Goal: Find specific page/section: Find specific page/section

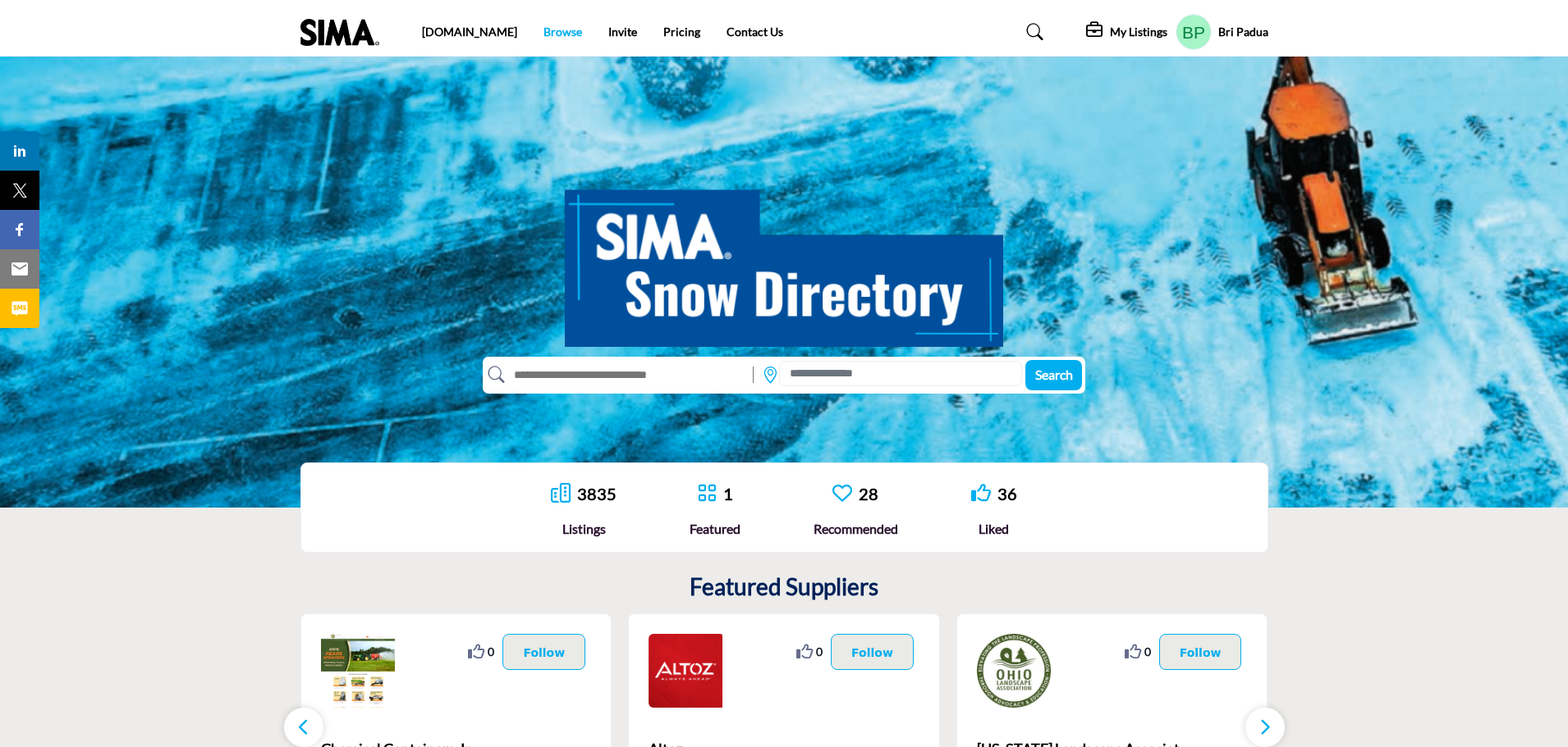
click at [543, 29] on link "Browse" at bounding box center [562, 31] width 39 height 14
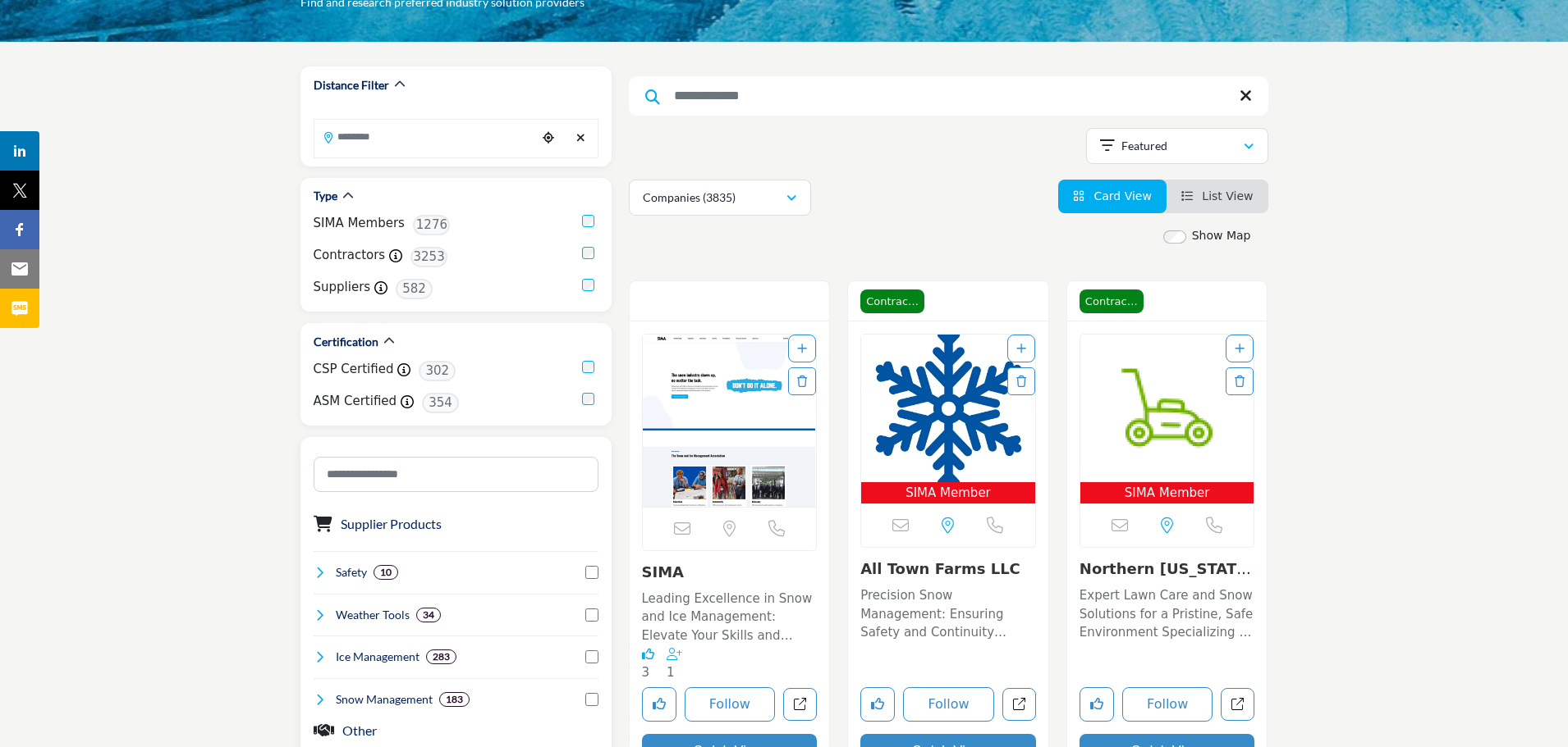
scroll to position [410, 0]
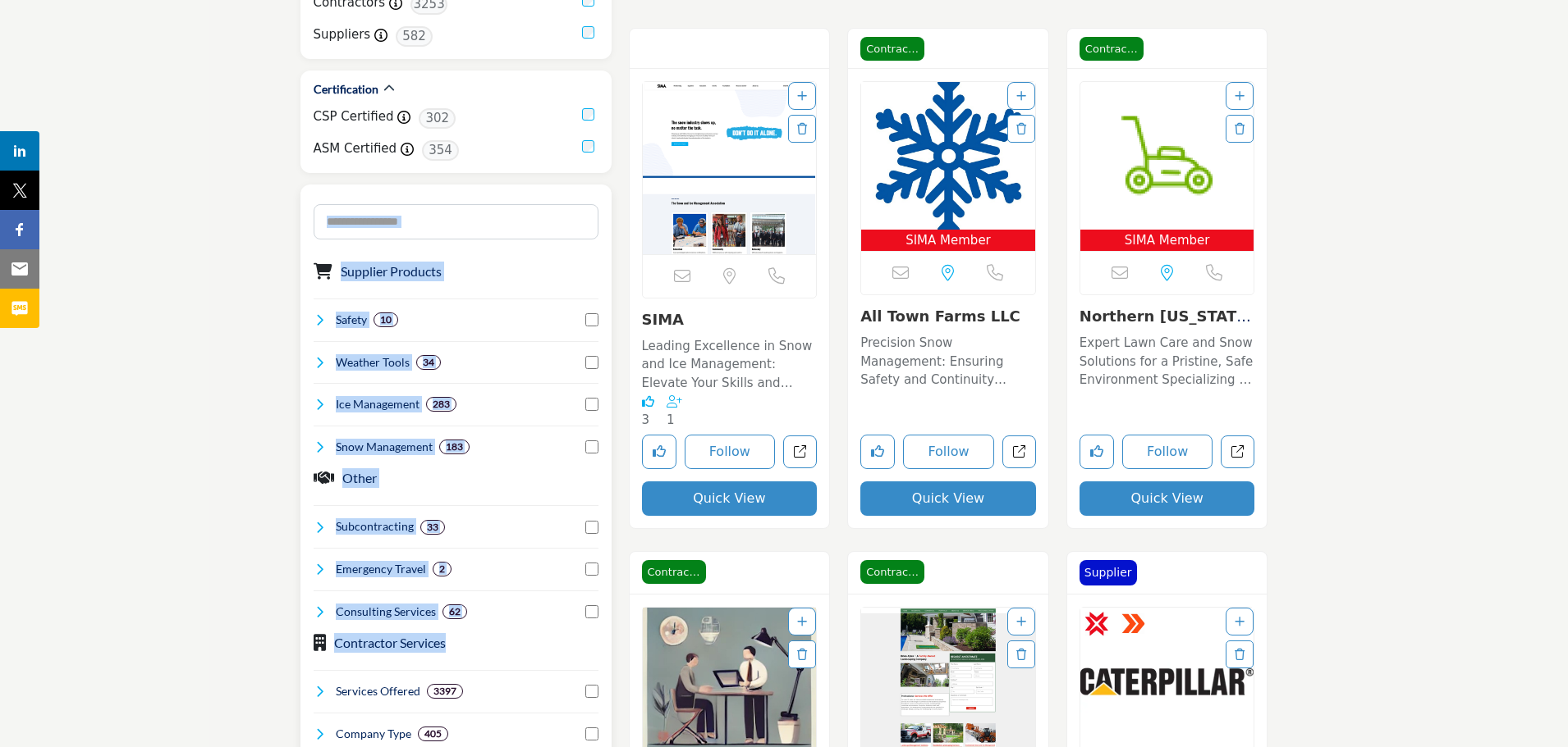
drag, startPoint x: 248, startPoint y: 193, endPoint x: 590, endPoint y: 641, distance: 563.6
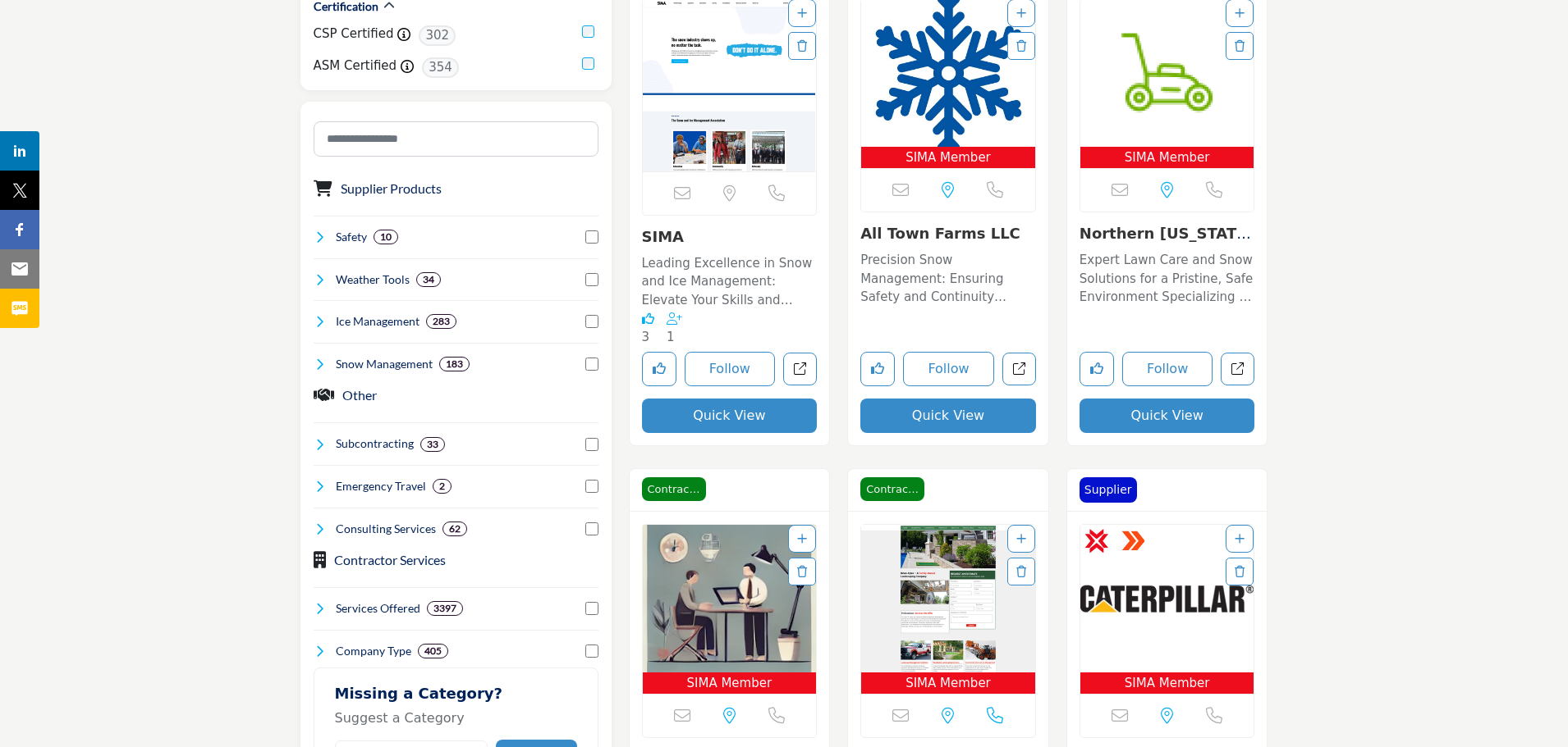
scroll to position [493, 0]
click at [325, 439] on icon at bounding box center [320, 445] width 13 height 13
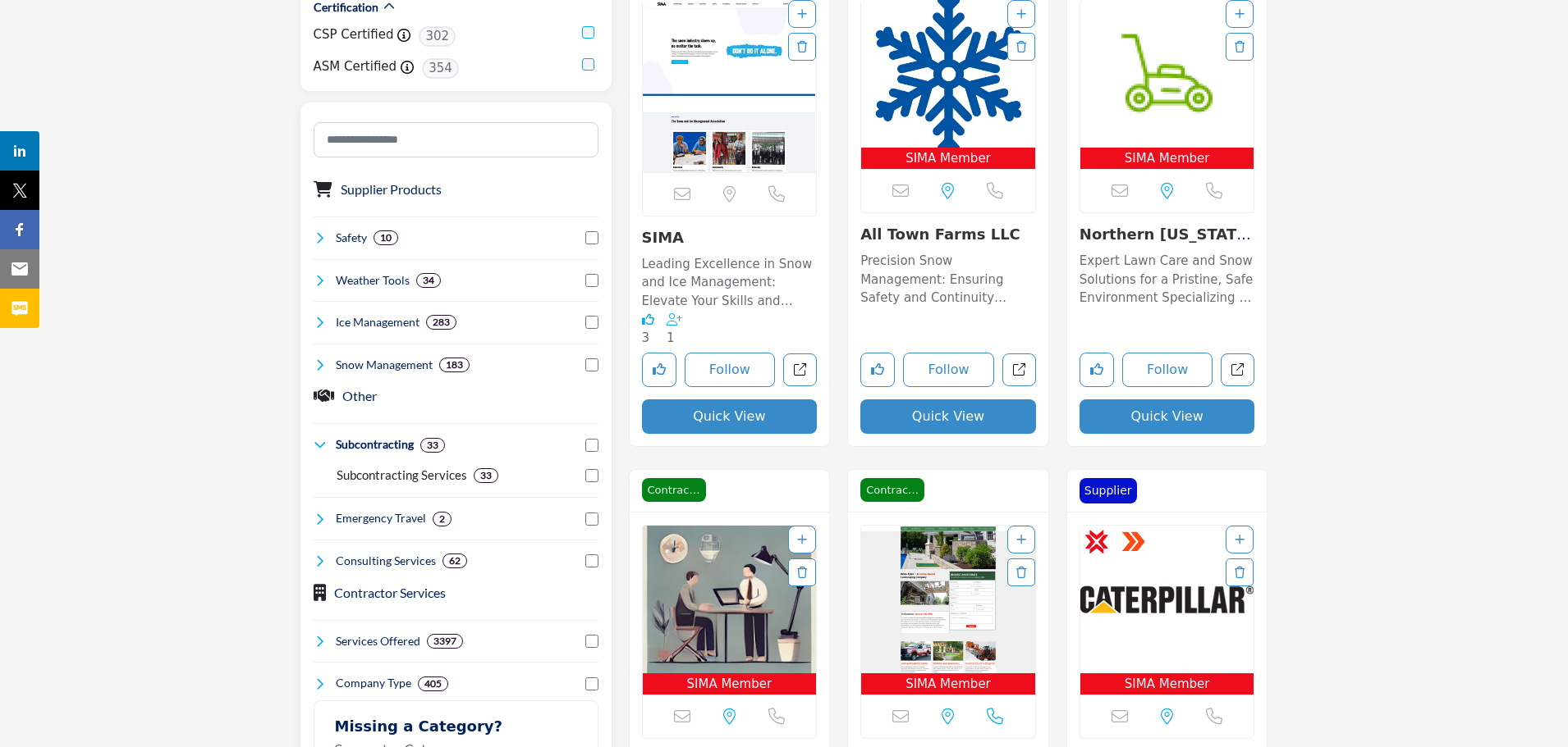
click at [324, 505] on div "Emergency Travel 2" at bounding box center [456, 513] width 285 height 30
click at [315, 524] on icon at bounding box center [320, 519] width 13 height 13
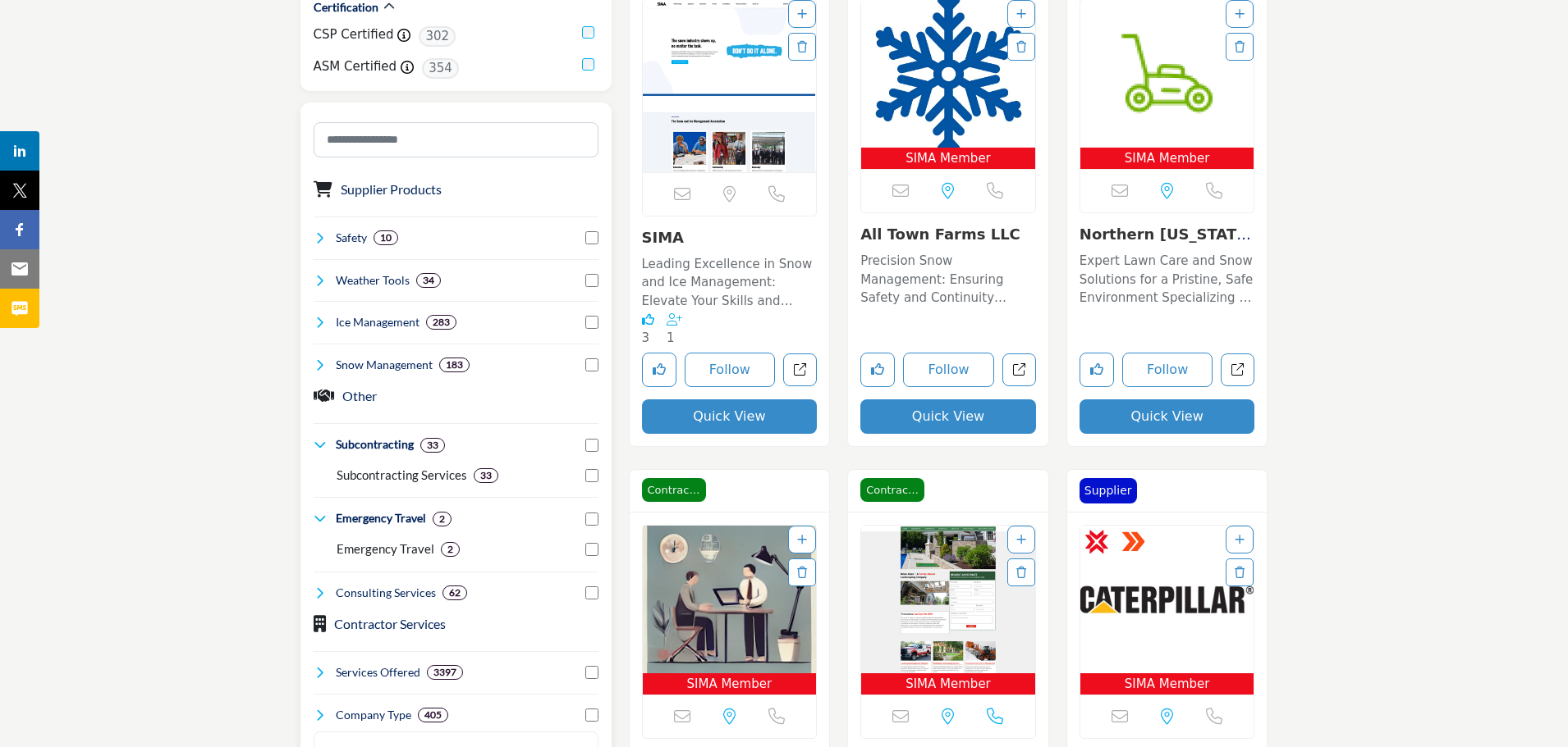
click at [322, 590] on icon at bounding box center [320, 593] width 13 height 13
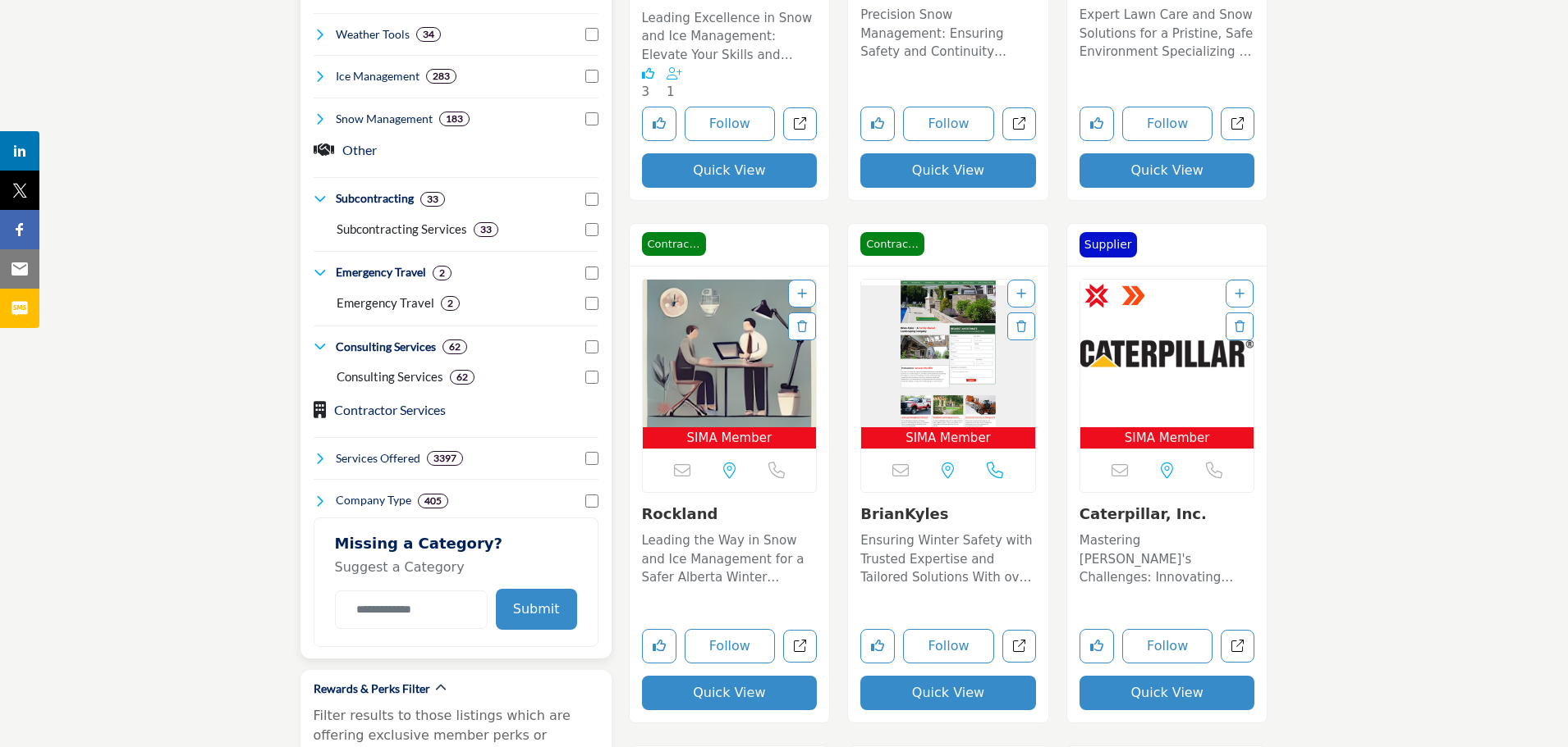
click at [318, 195] on icon at bounding box center [320, 199] width 13 height 13
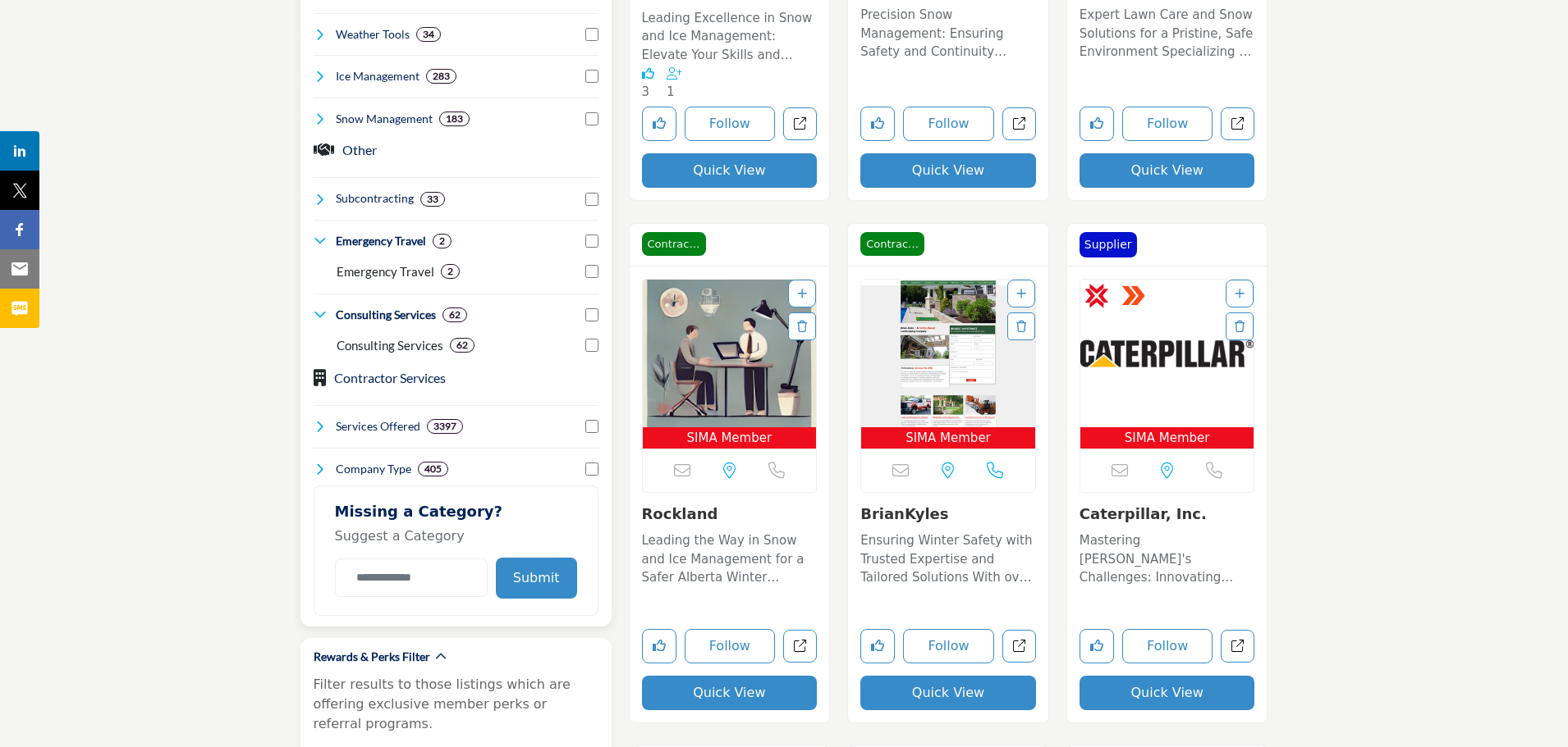
click at [316, 244] on icon at bounding box center [320, 241] width 13 height 13
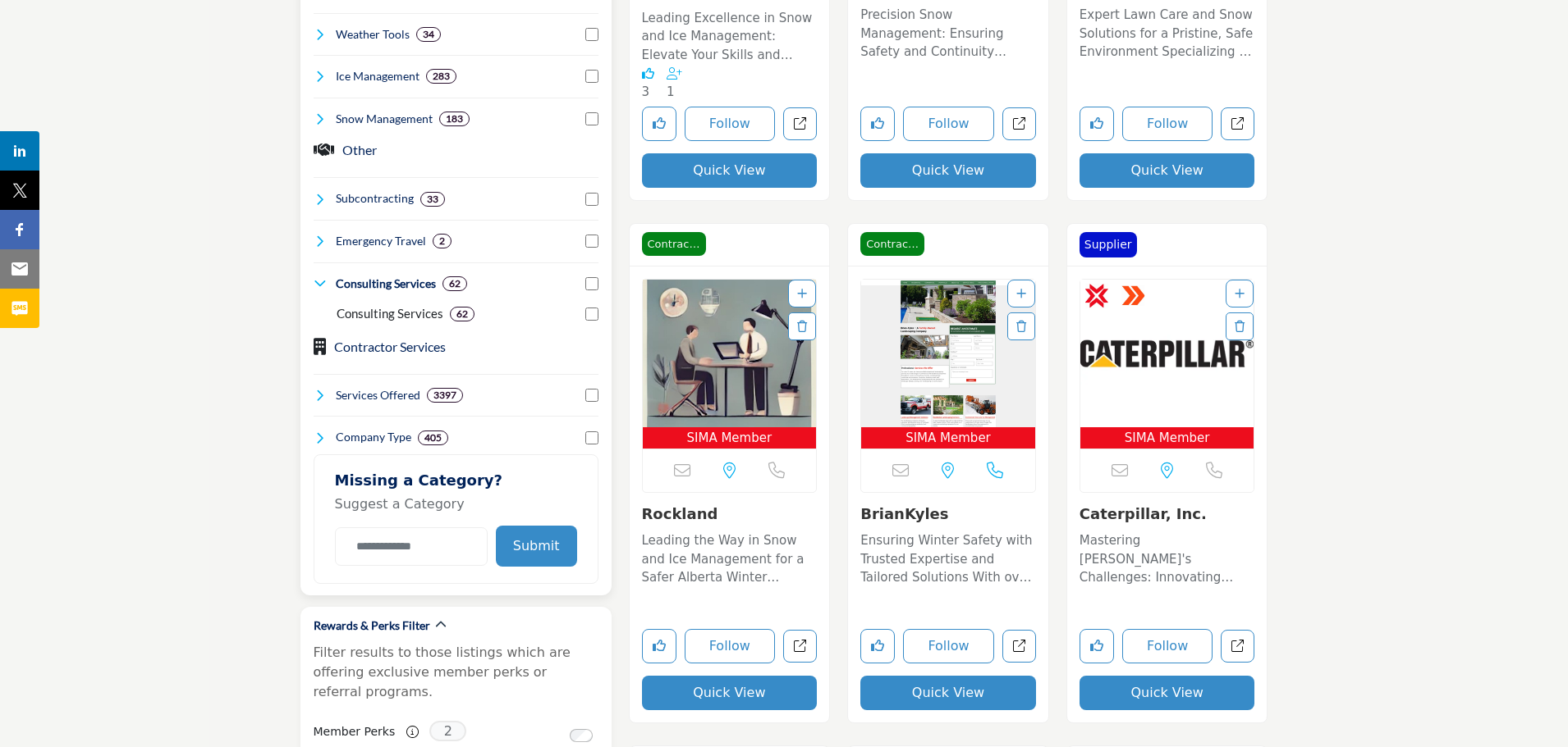
click at [318, 286] on icon at bounding box center [320, 284] width 13 height 13
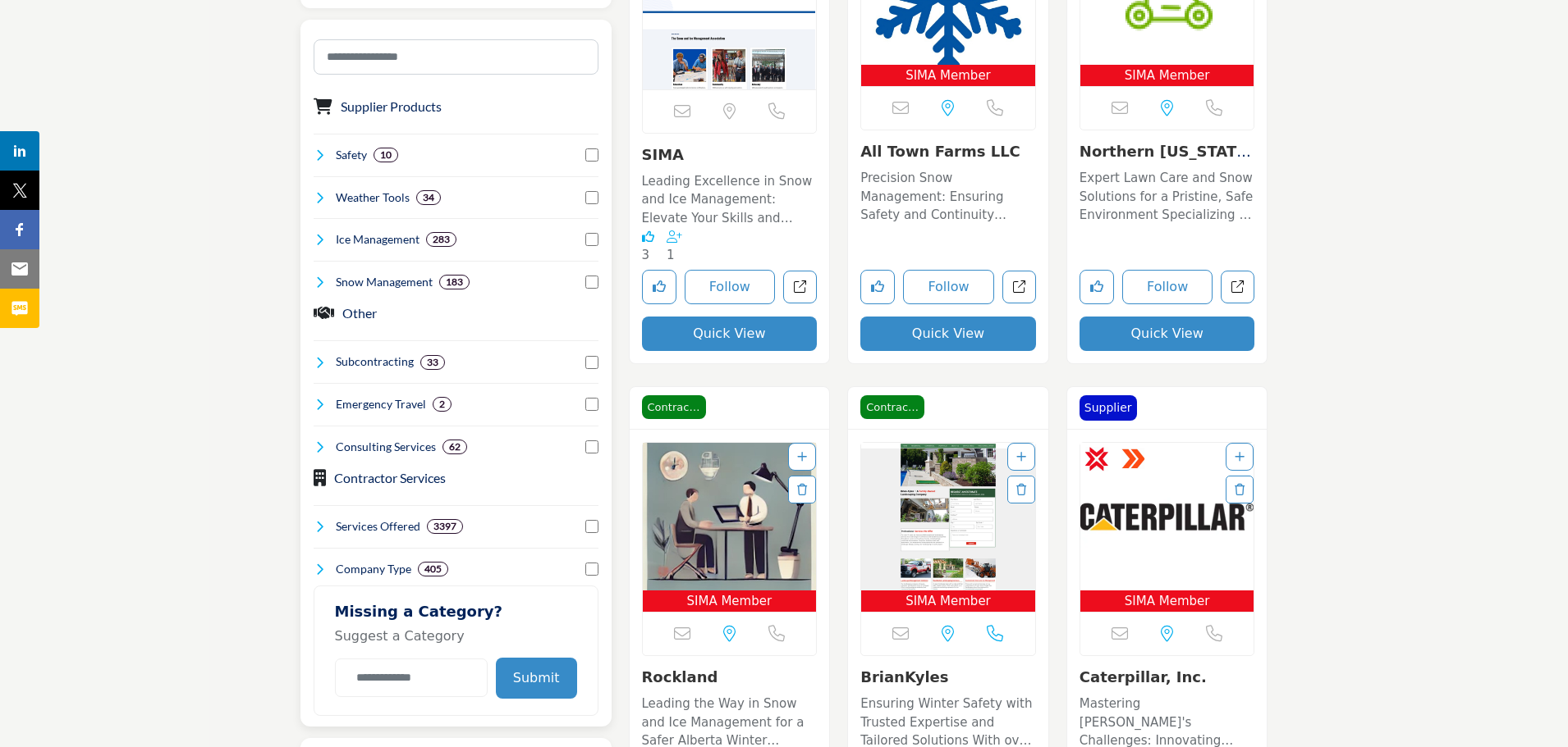
scroll to position [574, 0]
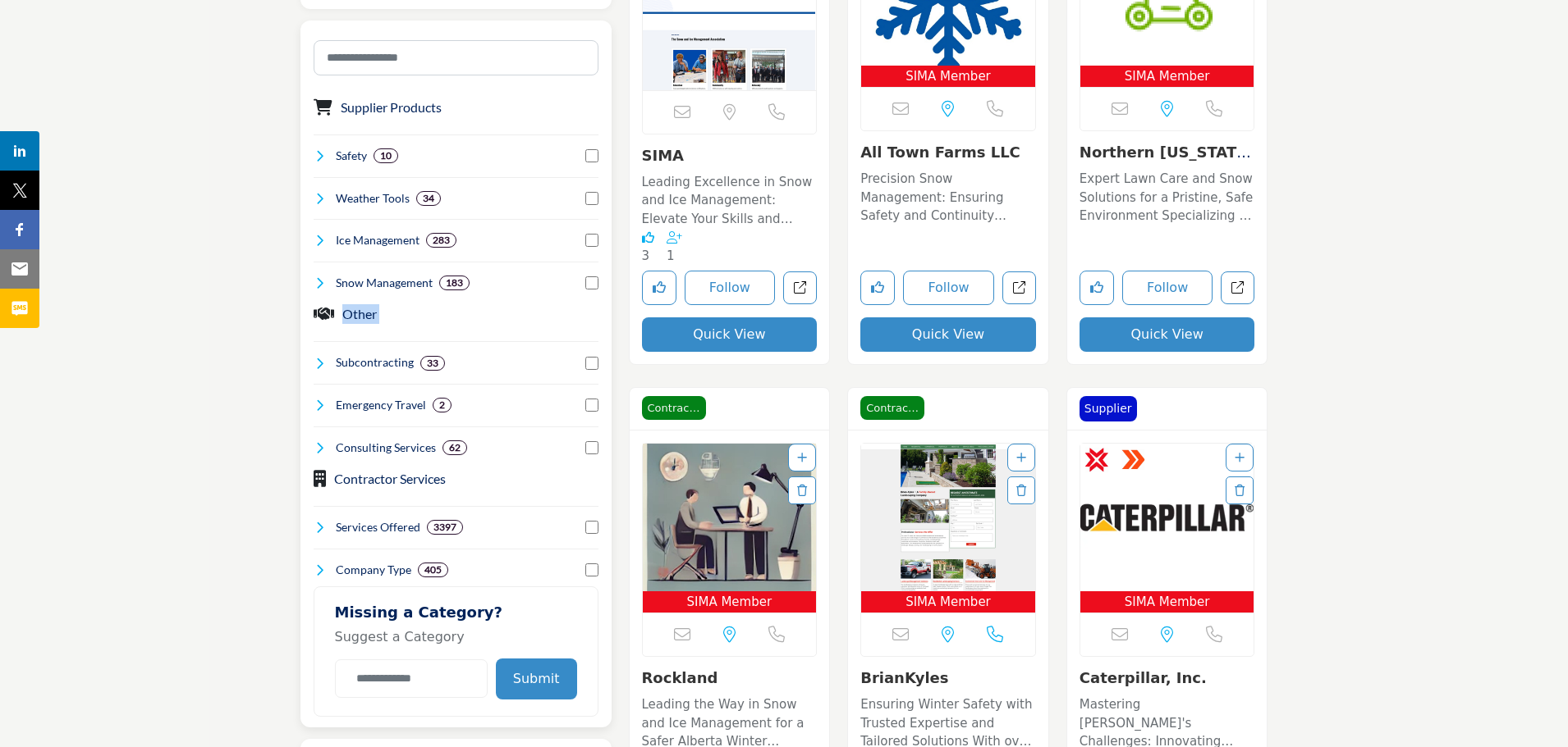
drag, startPoint x: 312, startPoint y: 328, endPoint x: 341, endPoint y: 346, distance: 34.1
click at [336, 346] on div "Supplier Products Clear 10 1 1" at bounding box center [456, 375] width 312 height 708
drag, startPoint x: 603, startPoint y: 343, endPoint x: 501, endPoint y: 338, distance: 102.1
click at [501, 338] on div "Supplier Products Clear 10 1 1" at bounding box center [456, 375] width 312 height 708
drag, startPoint x: 308, startPoint y: 331, endPoint x: 512, endPoint y: 320, distance: 204.3
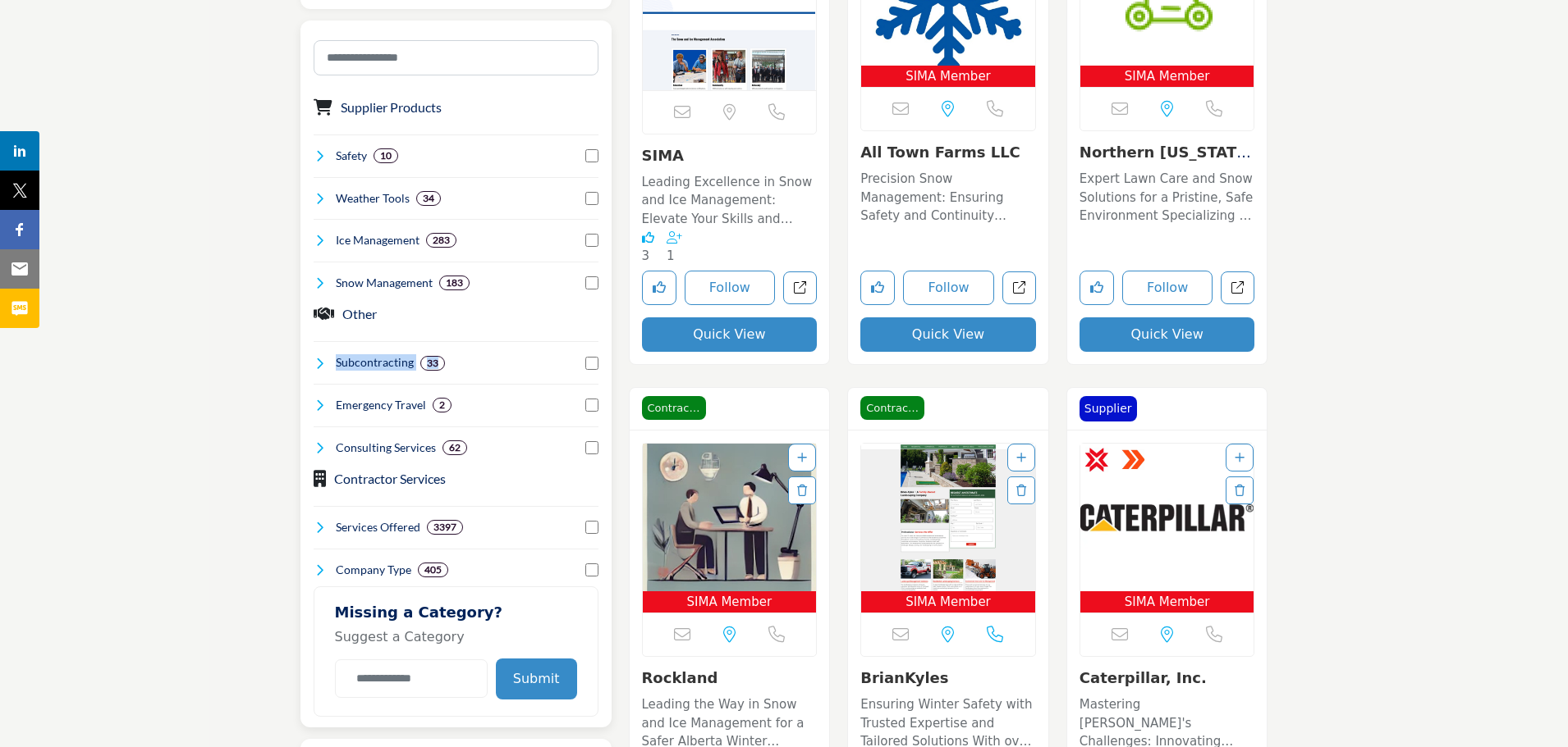
click at [553, 370] on div "Supplier Products Clear 10 1 1" at bounding box center [456, 375] width 312 height 708
drag, startPoint x: 314, startPoint y: 126, endPoint x: 545, endPoint y: 122, distance: 231.0
click at [545, 122] on div "Supplier Products Clear Safety 10 1 1 2 0 2 5 34" at bounding box center [456, 190] width 285 height 202
click at [551, 121] on div "Supplier Products Clear" at bounding box center [456, 110] width 285 height 25
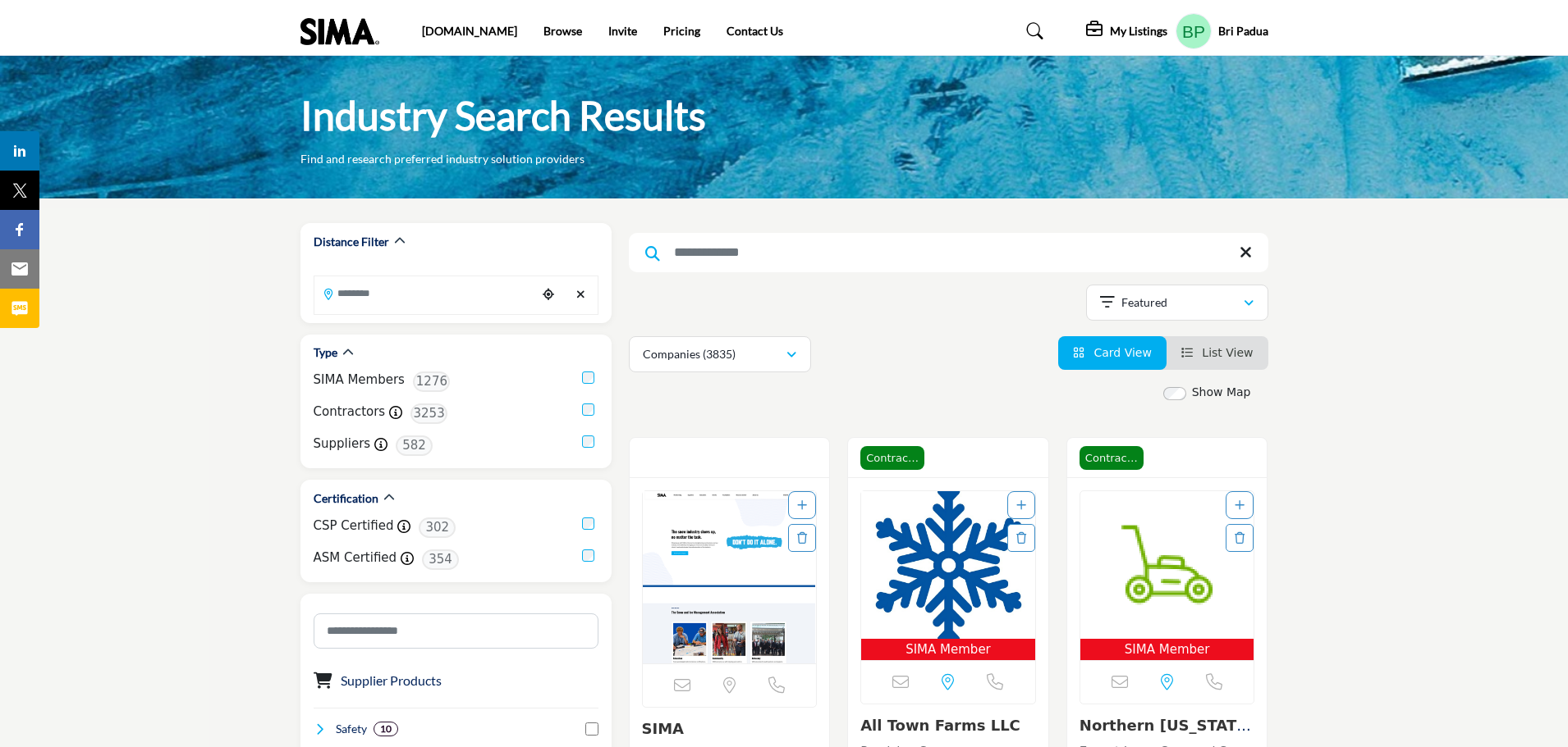
scroll to position [0, 0]
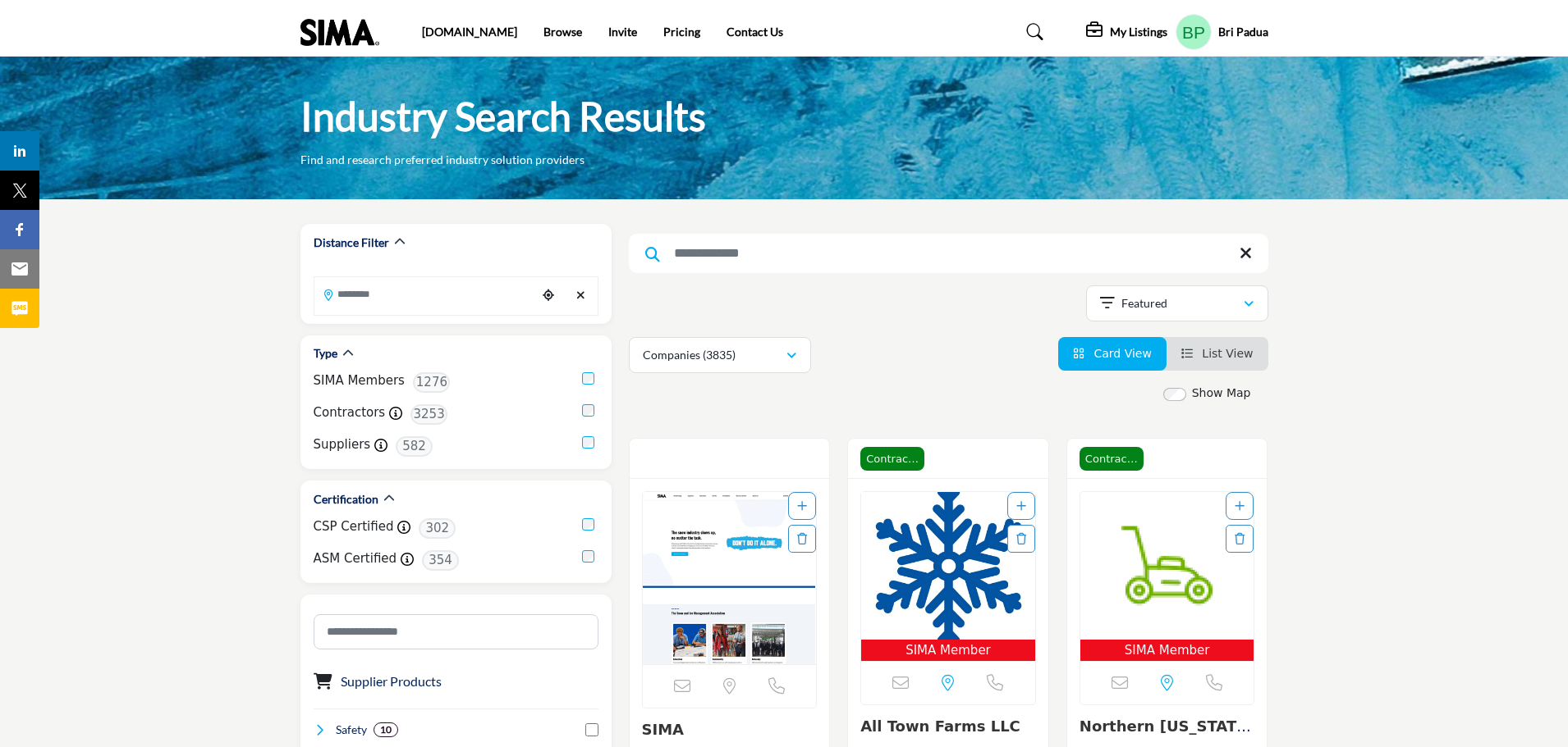
click at [338, 23] on img at bounding box center [344, 32] width 87 height 28
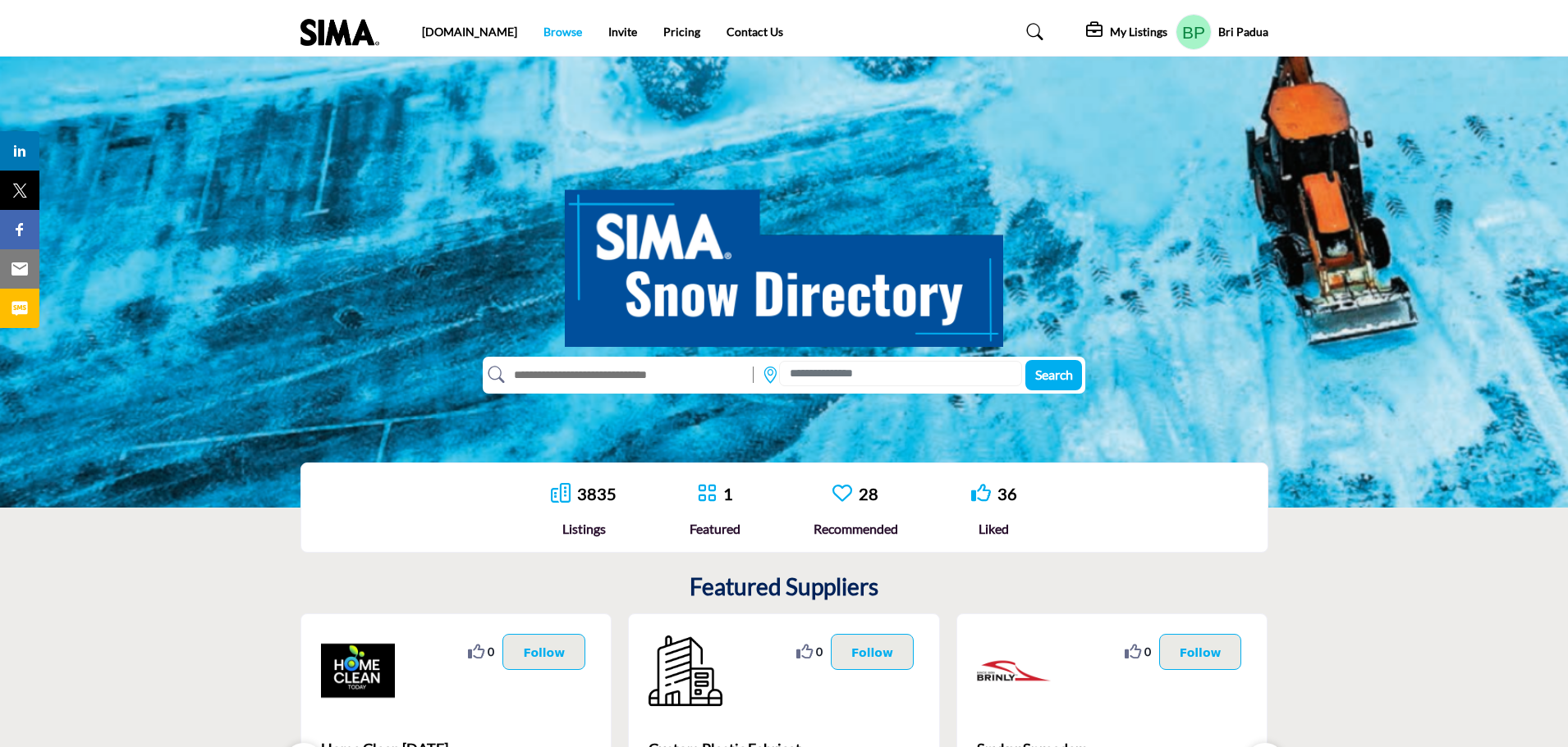
click at [543, 28] on link "Browse" at bounding box center [562, 31] width 39 height 14
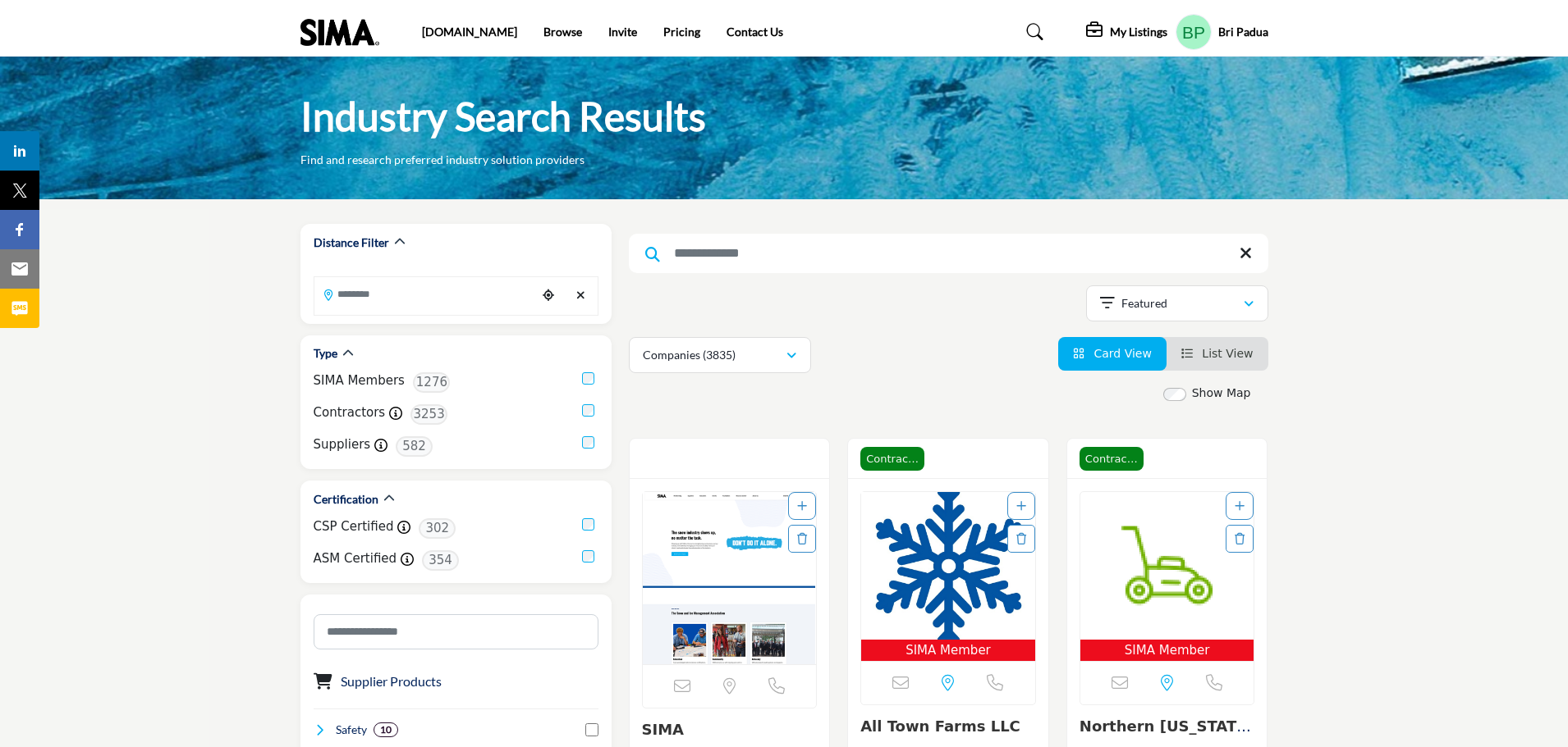
click at [340, 25] on img at bounding box center [344, 32] width 87 height 28
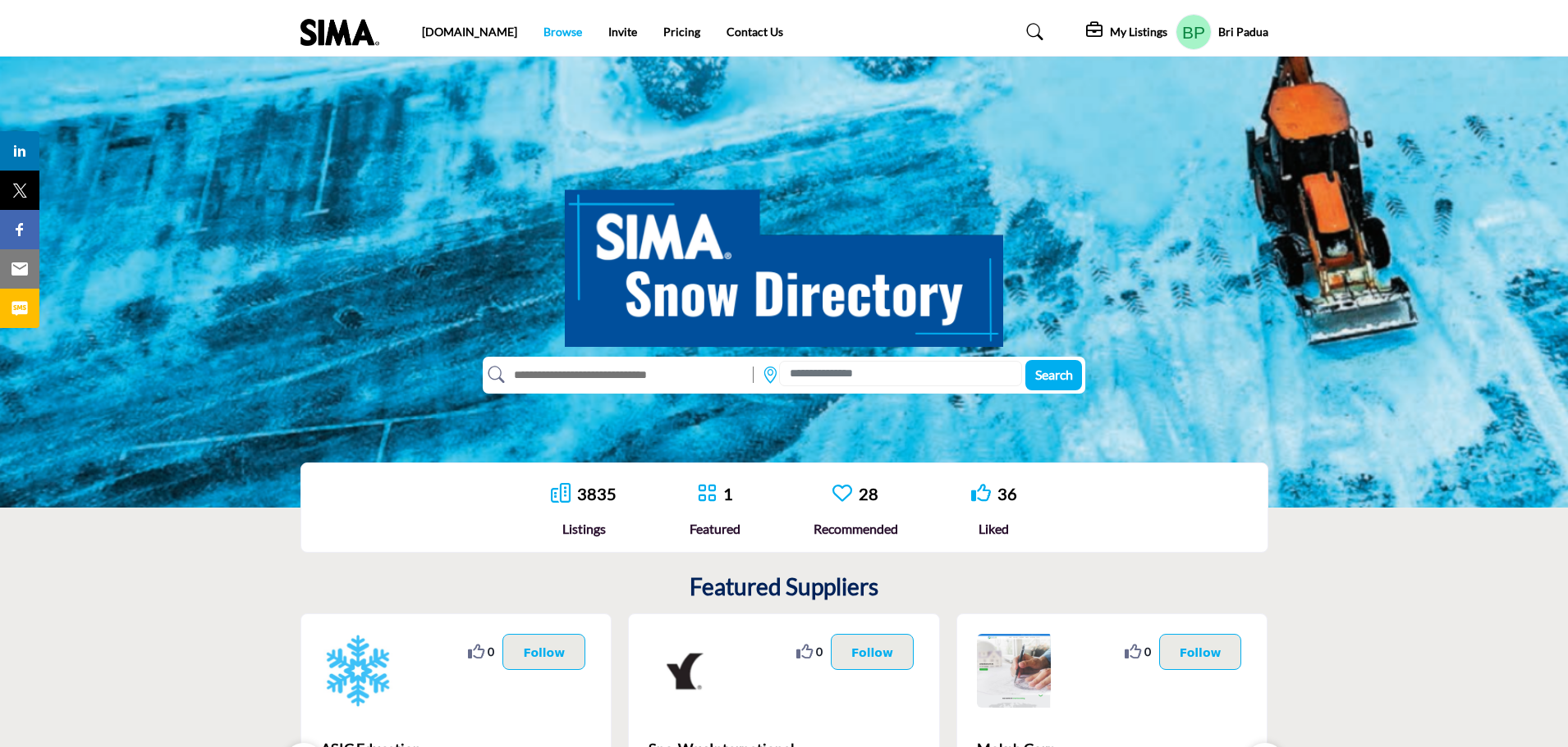
click at [543, 38] on link "Browse" at bounding box center [562, 31] width 39 height 14
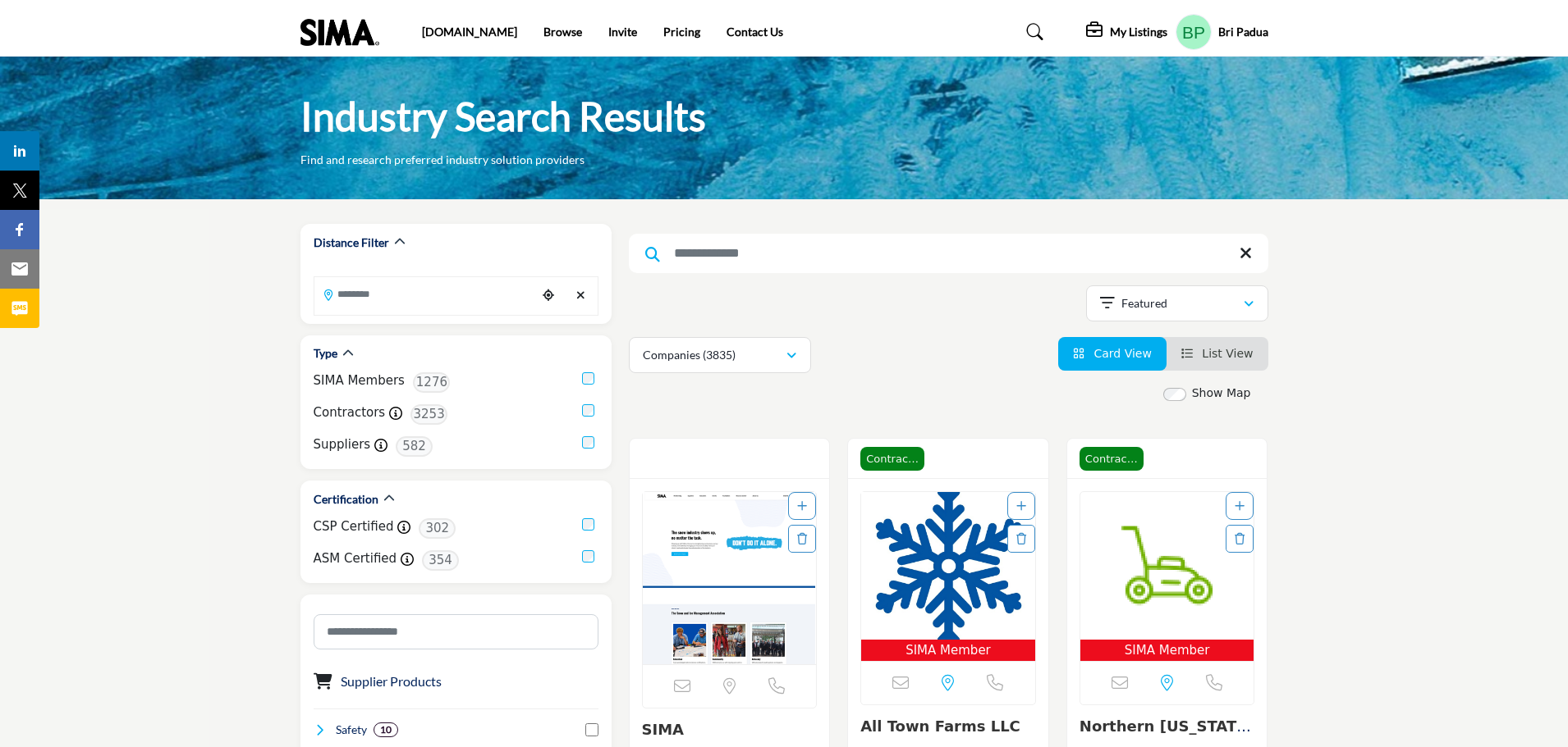
click at [1241, 23] on div "Bri Padua My Profile My Interests My Lists My Companies My RFPs My Listings Sig…" at bounding box center [1222, 32] width 93 height 36
click at [1233, 29] on h5 "Bri Padua" at bounding box center [1243, 31] width 50 height 16
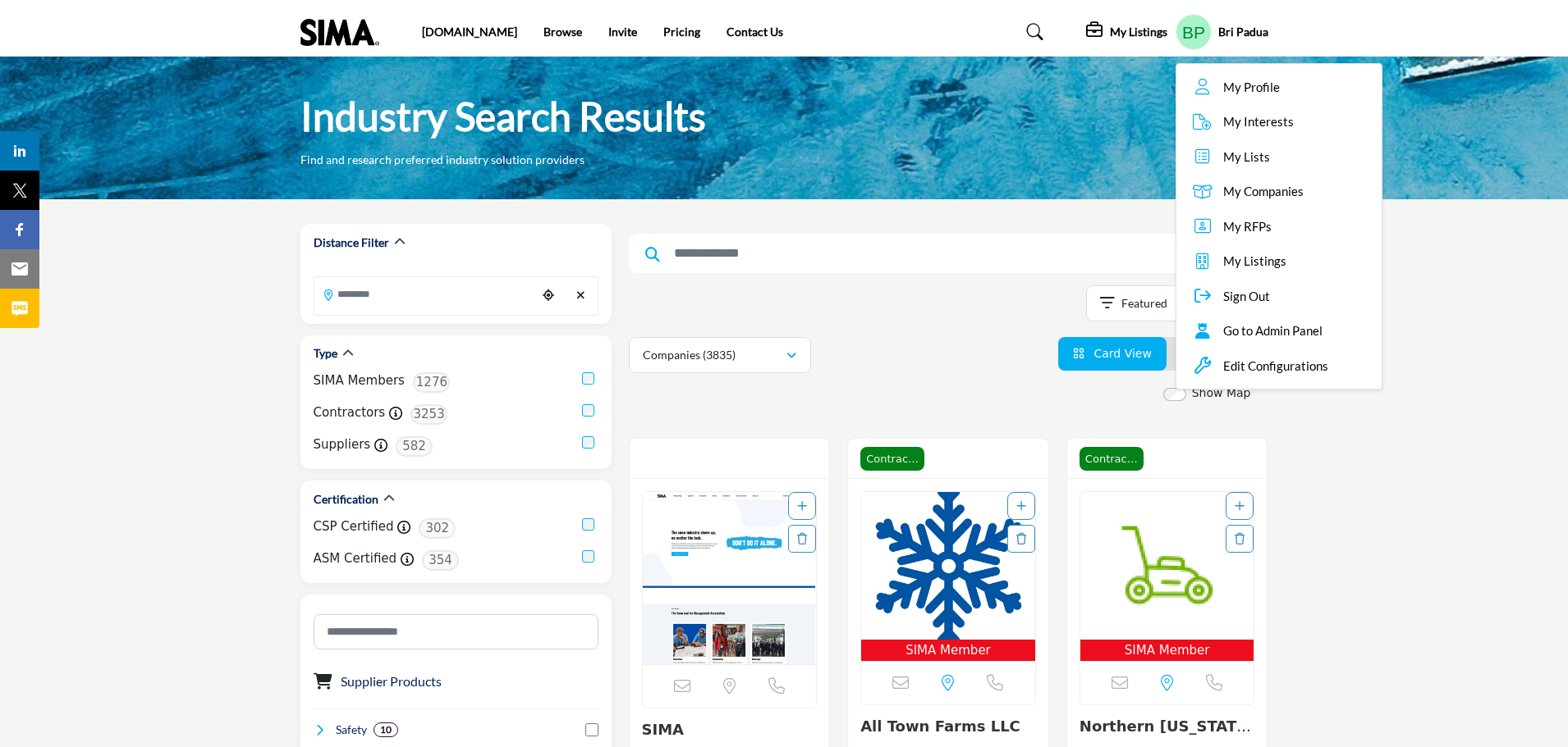
click at [1247, 336] on span "Go to Admin Panel" at bounding box center [1273, 331] width 100 height 19
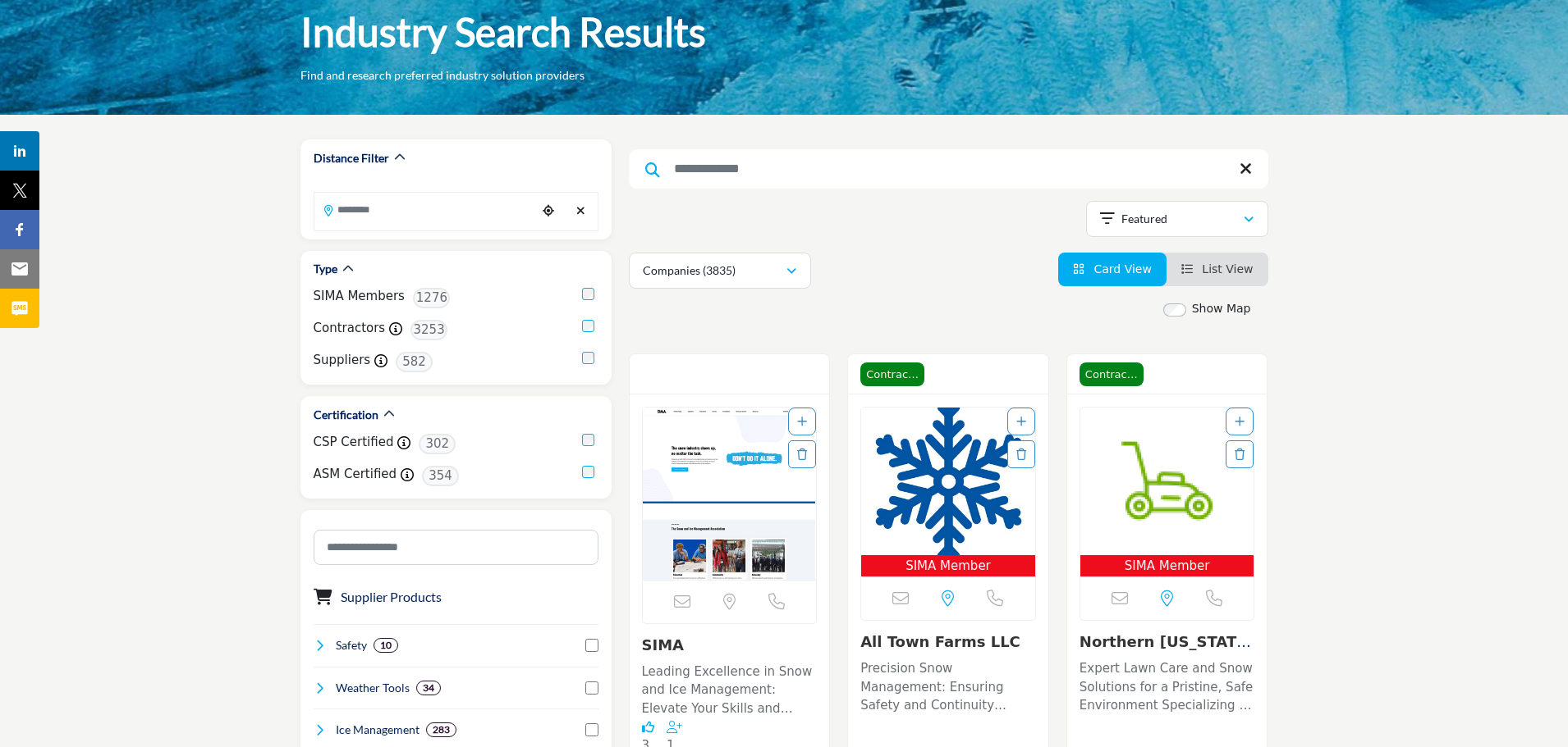
scroll to position [164, 0]
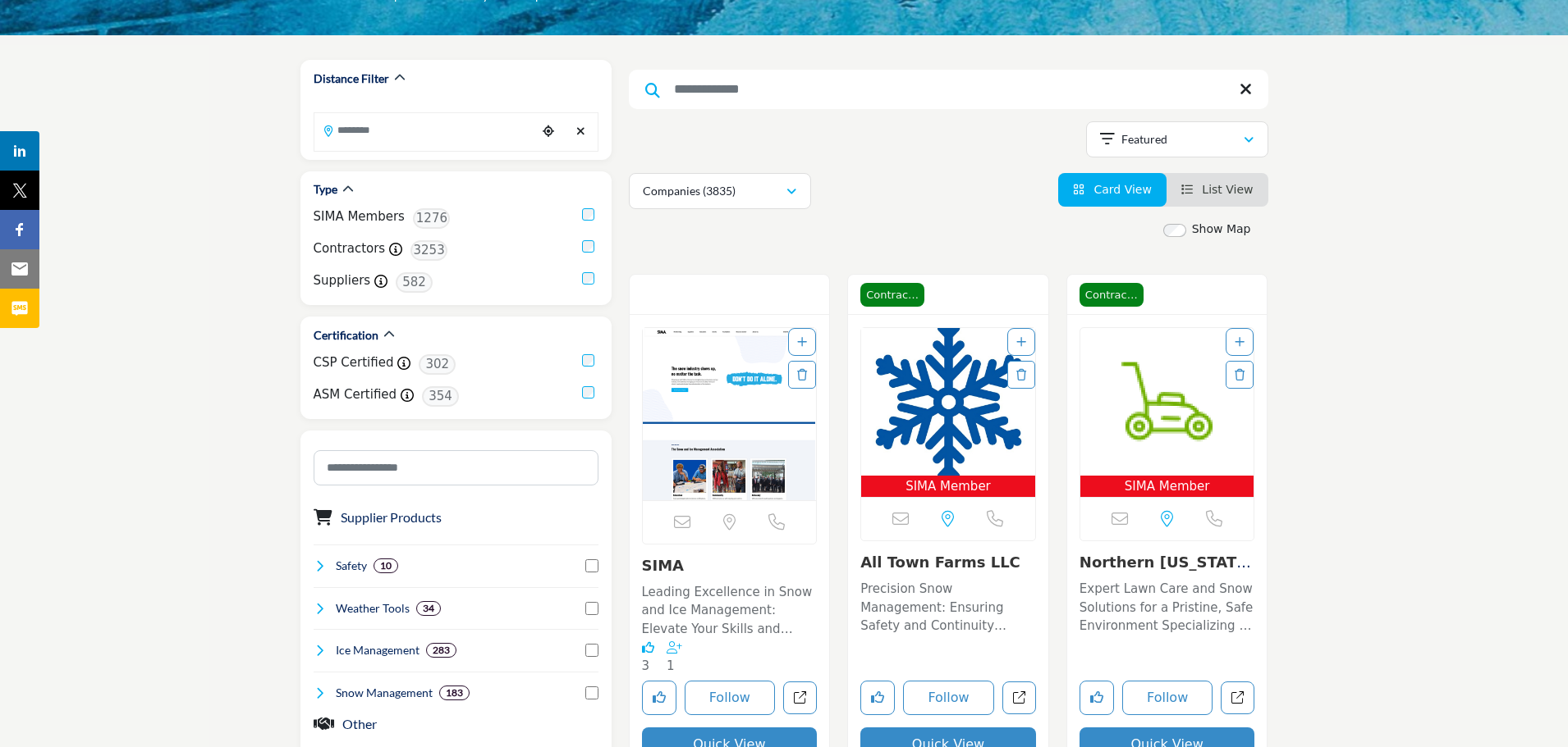
click at [954, 395] on img "Open Listing in new tab" at bounding box center [948, 402] width 174 height 148
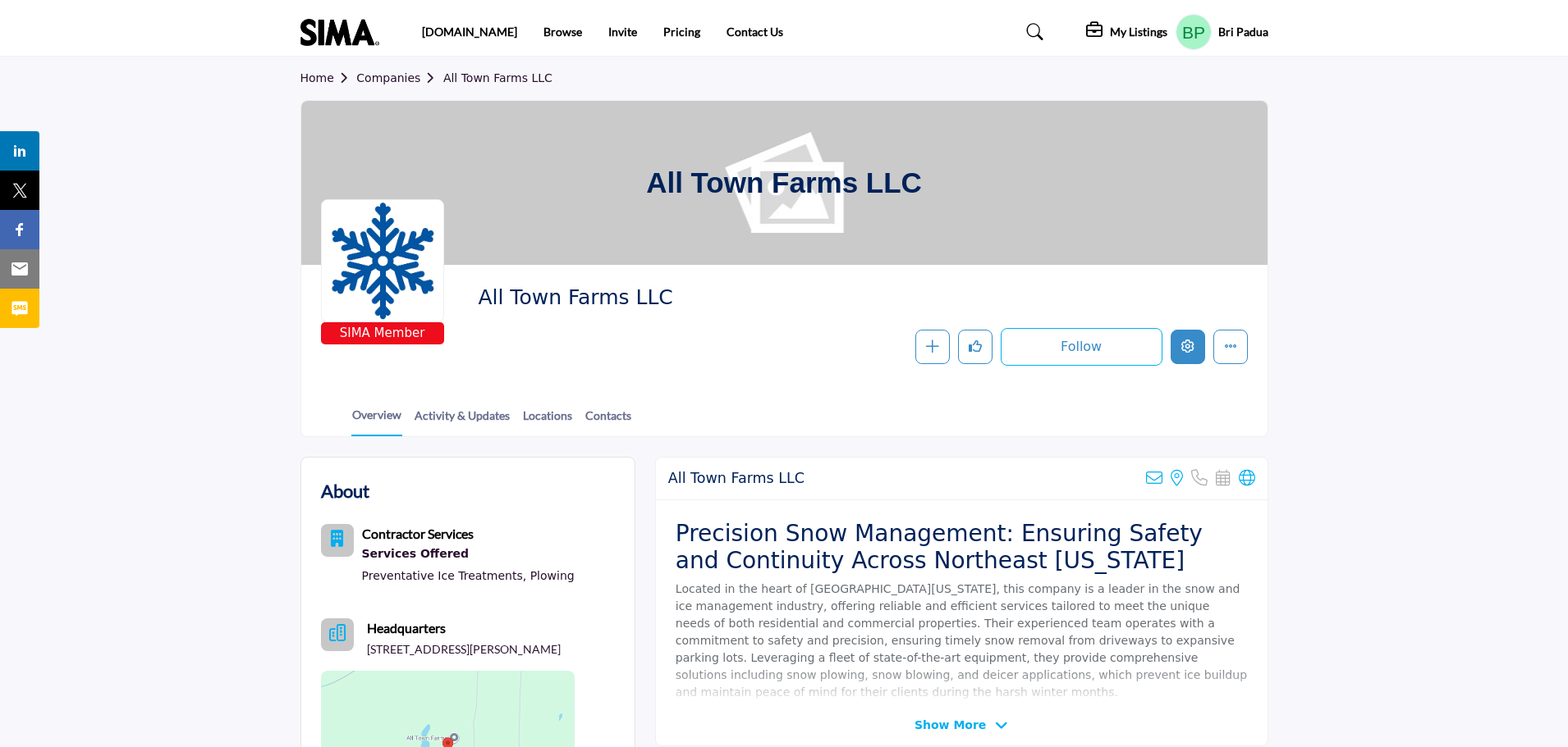
click at [1187, 347] on icon "Edit company" at bounding box center [1188, 346] width 13 height 13
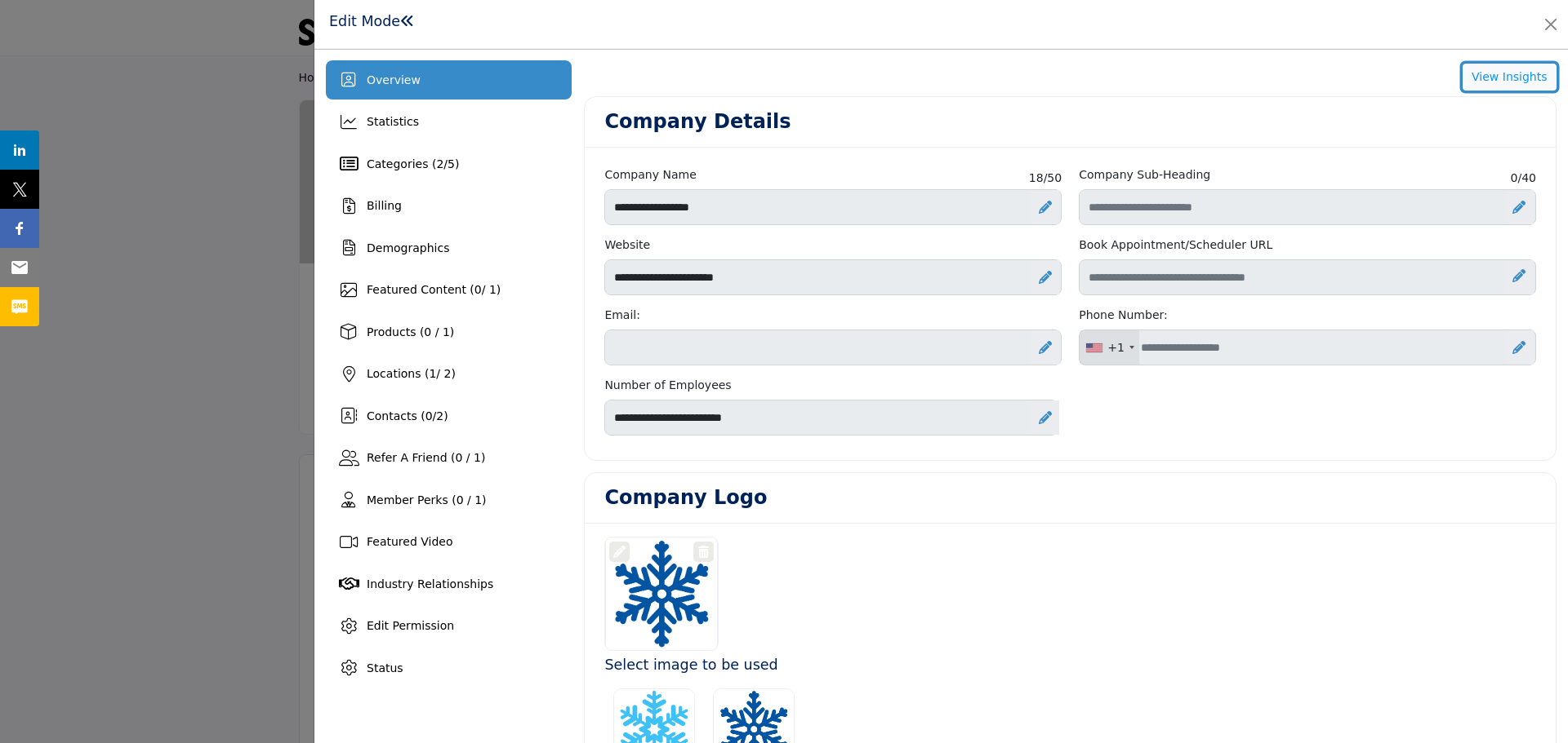
click at [1515, 87] on button "View Insights" at bounding box center [1508, 76] width 94 height 27
click at [1551, 28] on button "Close" at bounding box center [1550, 25] width 23 height 23
